Goal: Communication & Community: Answer question/provide support

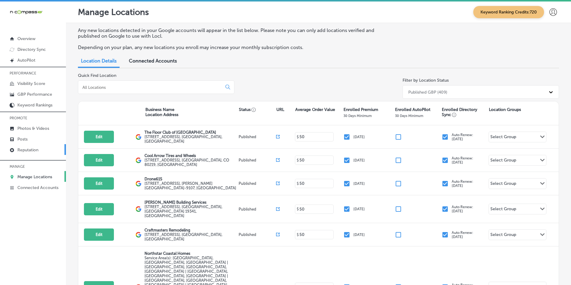
click at [31, 149] on p "Reputation" at bounding box center [27, 150] width 21 height 5
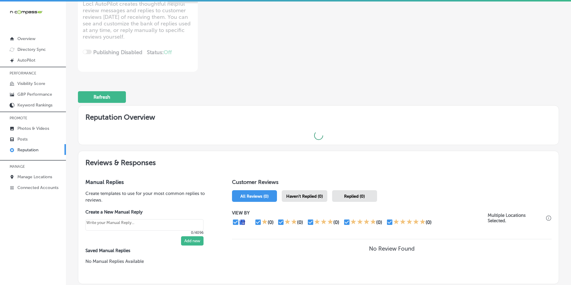
scroll to position [90, 0]
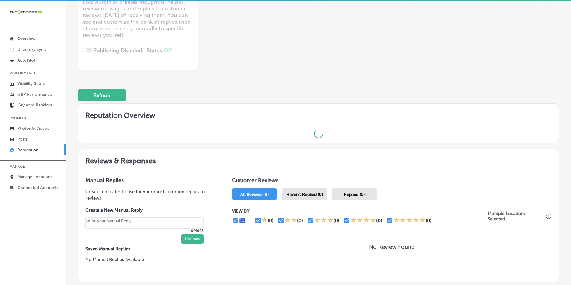
click at [278, 192] on span "Haven't Replied (0)" at bounding box center [304, 194] width 37 height 5
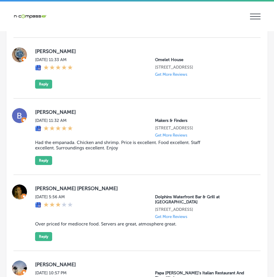
scroll to position [1408, 0]
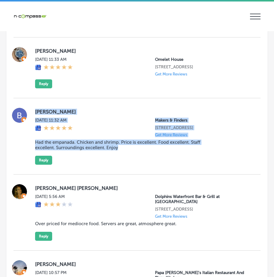
drag, startPoint x: 34, startPoint y: 128, endPoint x: 183, endPoint y: 178, distance: 157.9
click at [183, 175] on div "[PERSON_NAME][DATE] 11:32 AM Makers & Finders [STREET_ADDRESS] Get More Reviews…" at bounding box center [136, 136] width 247 height 76
copy div "[PERSON_NAME][DATE] 11:32 AM Makers & Finders [STREET_ADDRESS] Get More Reviews…"
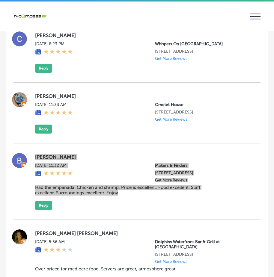
scroll to position [1378, 0]
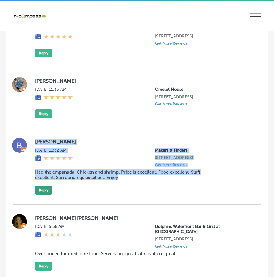
click at [44, 195] on button "Reply" at bounding box center [43, 190] width 17 height 9
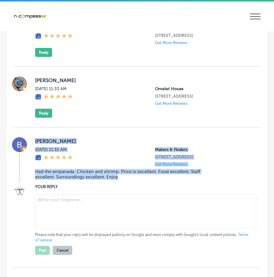
scroll to position [1377, 0]
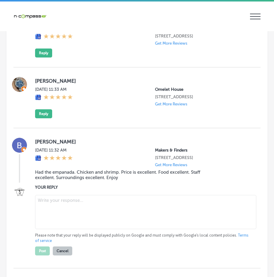
click at [60, 229] on textarea at bounding box center [145, 212] width 221 height 34
type textarea "x"
paste textarea "Thank you for the amazing review, [PERSON_NAME]! We’re so glad to hear you enjo…"
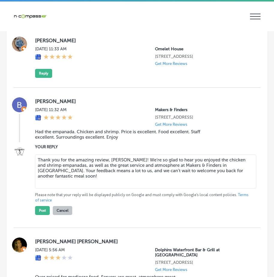
scroll to position [1437, 0]
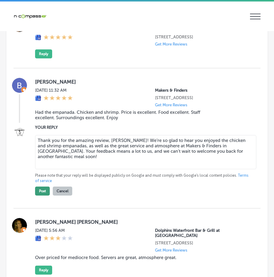
type textarea "Thank you for the amazing review, [PERSON_NAME]! We’re so glad to hear you enjo…"
click at [41, 196] on button "Post" at bounding box center [42, 191] width 15 height 9
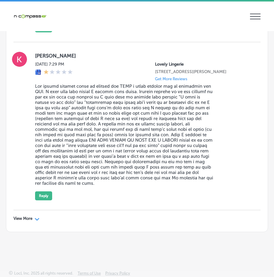
scroll to position [2193, 0]
click at [31, 217] on p "View More" at bounding box center [22, 218] width 19 height 5
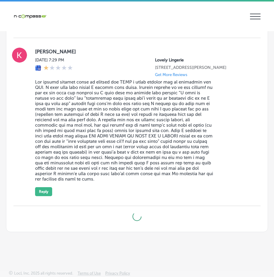
type textarea "x"
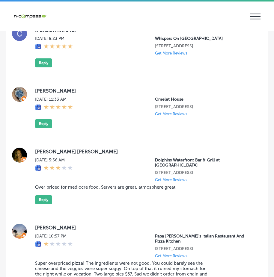
scroll to position [1354, 0]
